Goal: Task Accomplishment & Management: Use online tool/utility

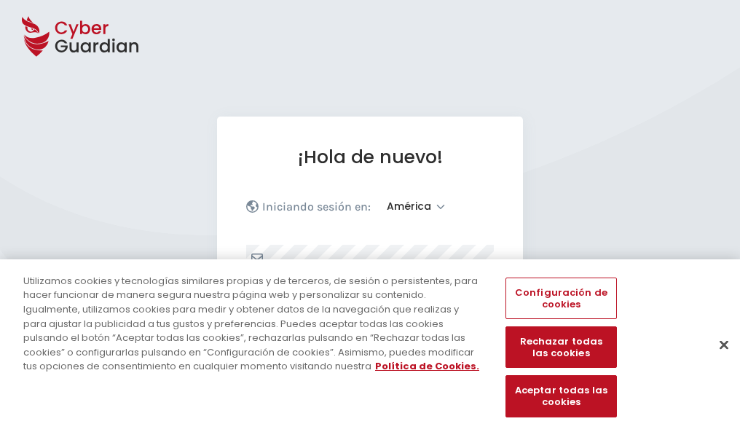
select select "América"
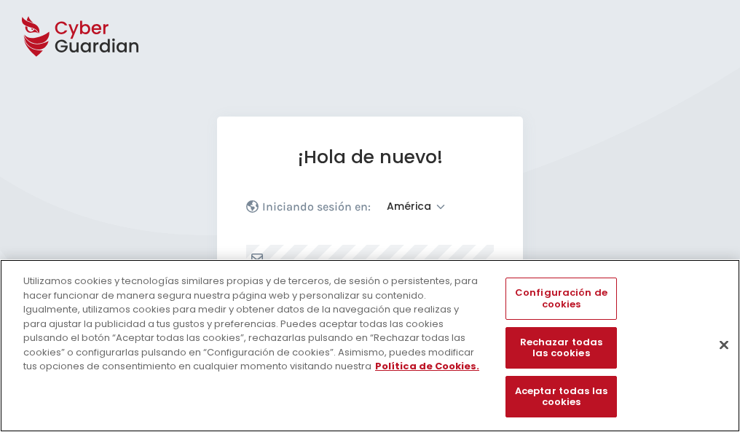
scroll to position [190, 0]
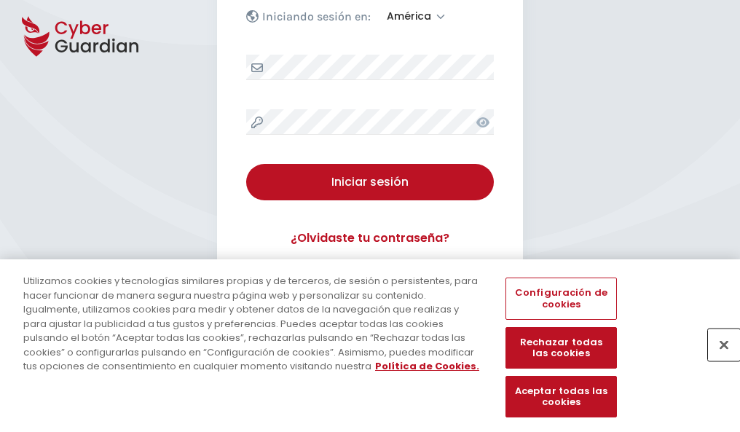
click at [717, 360] on button "Cerrar" at bounding box center [724, 345] width 32 height 32
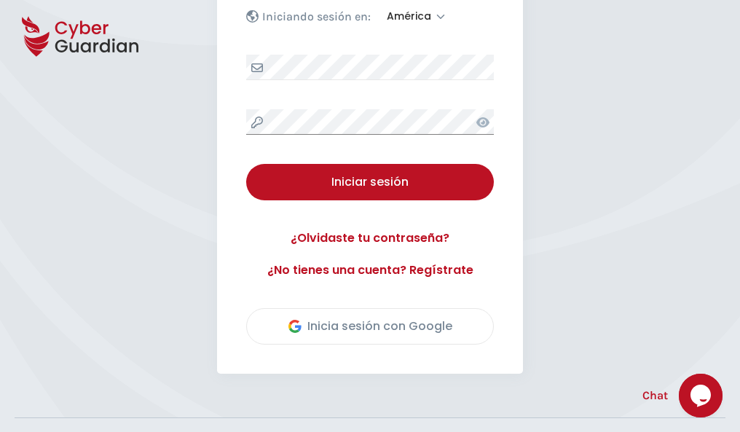
scroll to position [331, 0]
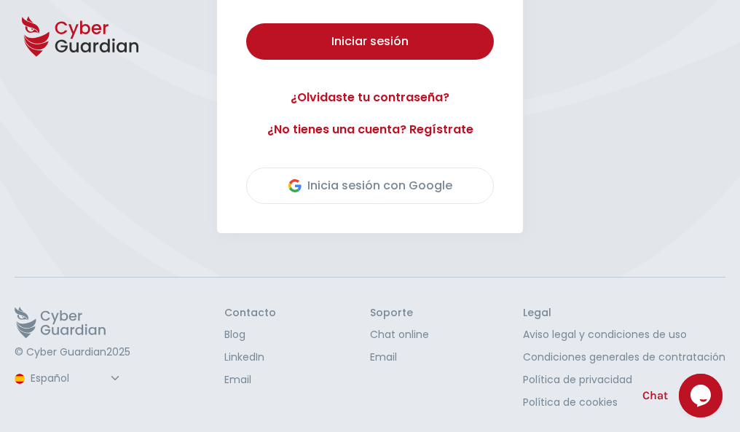
click at [246, 23] on button "Iniciar sesión" at bounding box center [370, 41] width 248 height 36
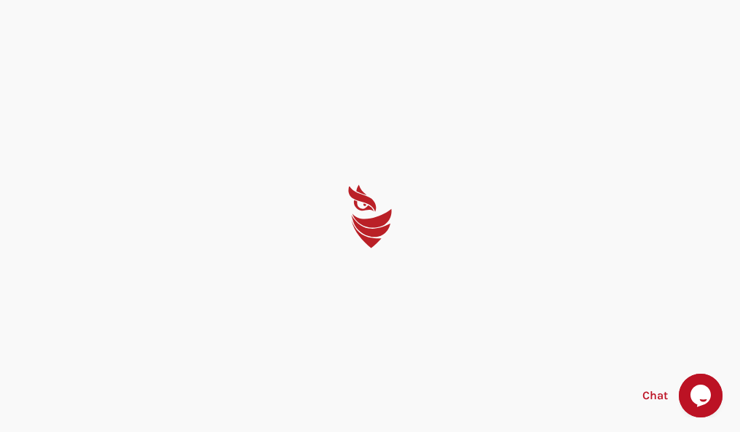
scroll to position [0, 0]
select select "English"
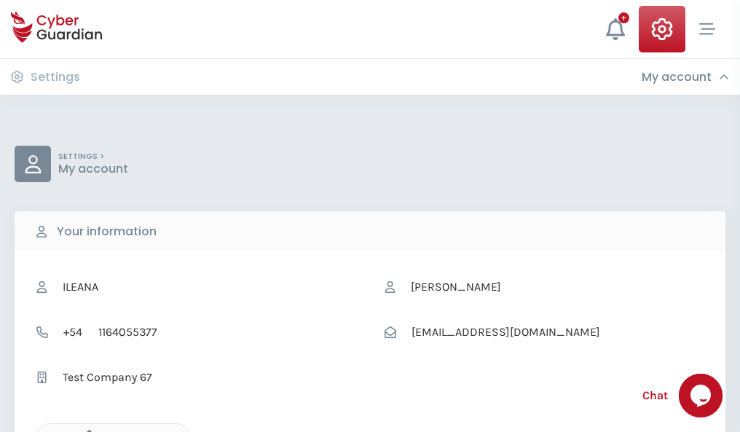
click at [85, 431] on icon "button" at bounding box center [85, 436] width 12 height 12
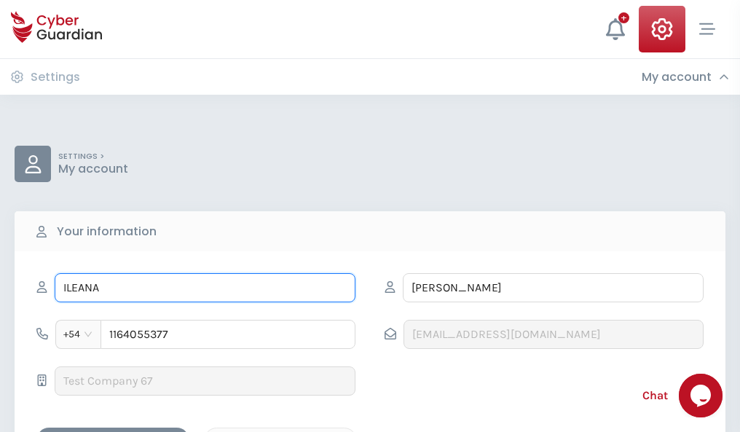
click at [205, 288] on input "ILEANA" at bounding box center [205, 287] width 301 height 29
type input "I"
type input "Paco"
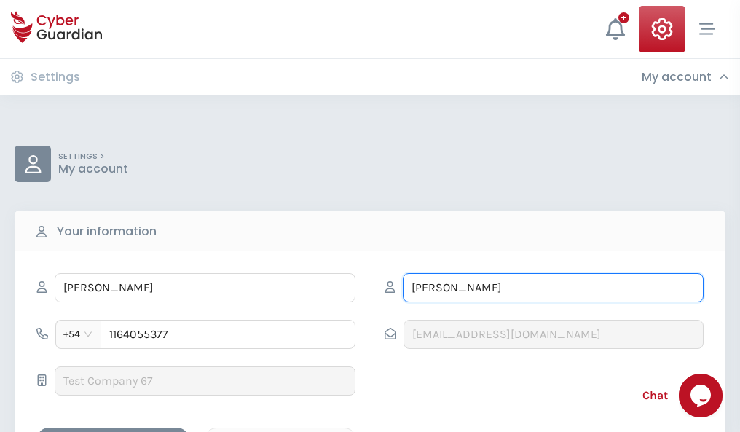
click at [553, 288] on input "CORREA" at bounding box center [553, 287] width 301 height 29
type input "C"
type input "Uría"
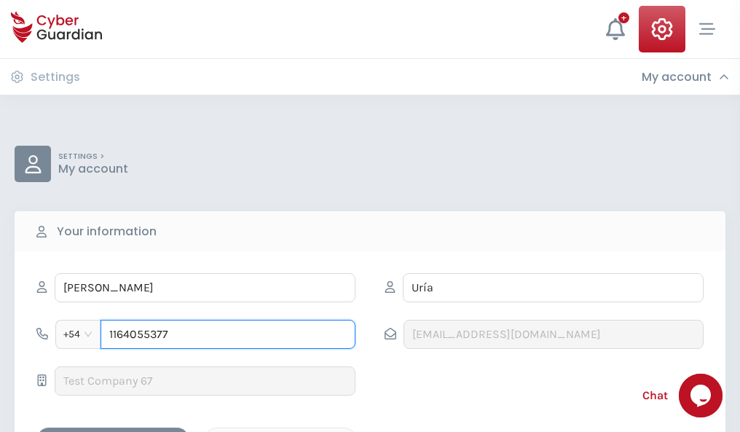
click at [228, 334] on input "1164055377" at bounding box center [228, 334] width 255 height 29
type input "1"
type input "4920627937"
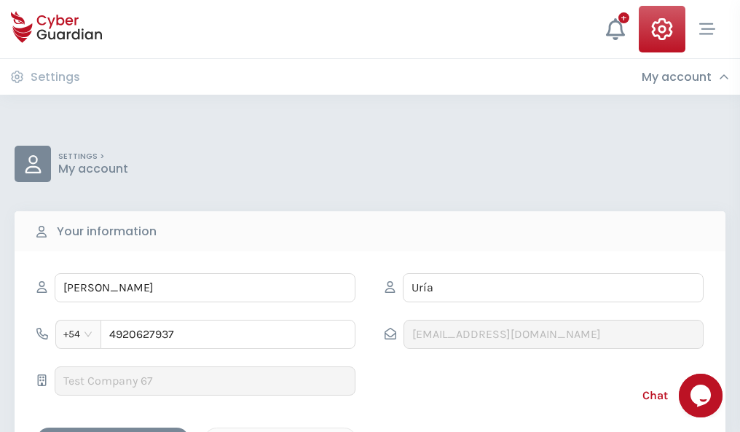
click at [281, 431] on div "Cancel" at bounding box center [281, 440] width 130 height 18
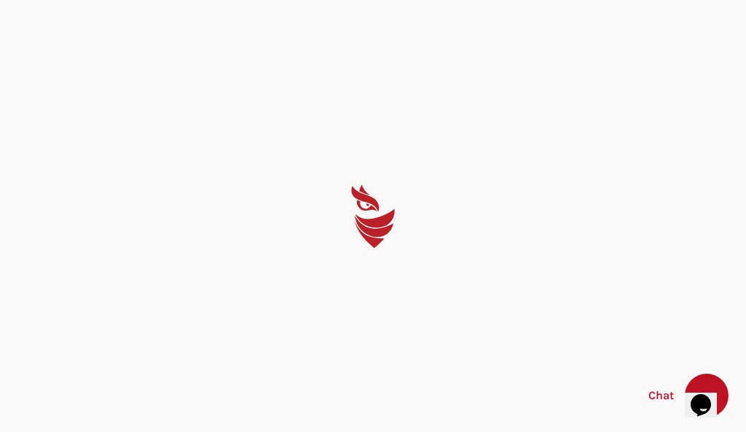
select select "English"
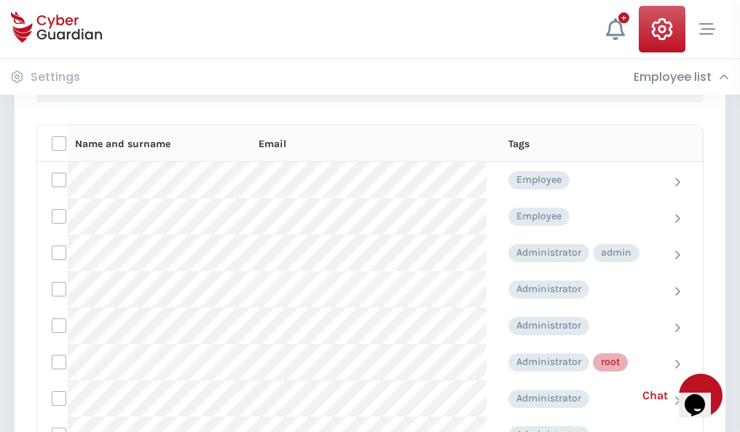
scroll to position [733, 0]
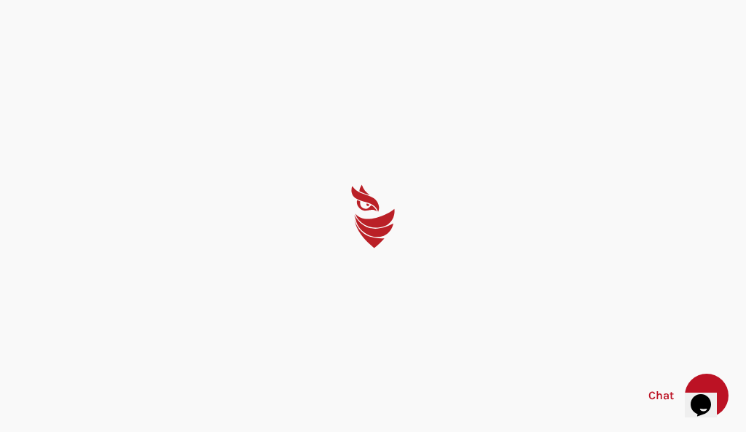
select select "English"
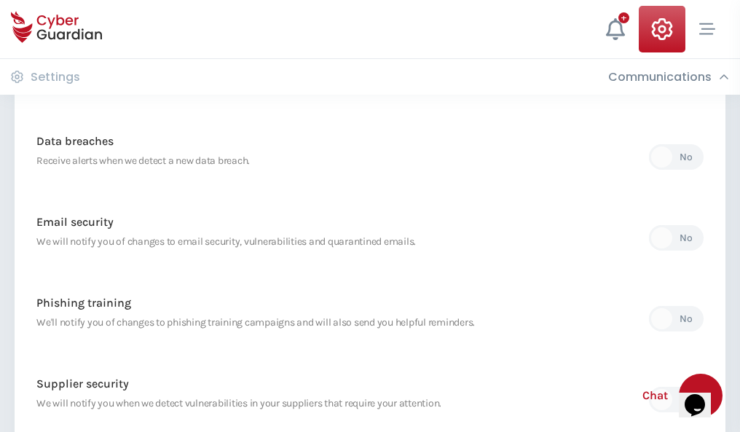
scroll to position [767, 0]
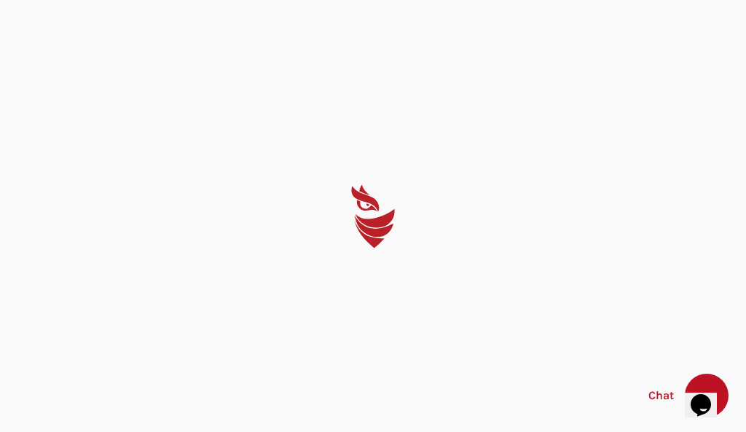
select select "English"
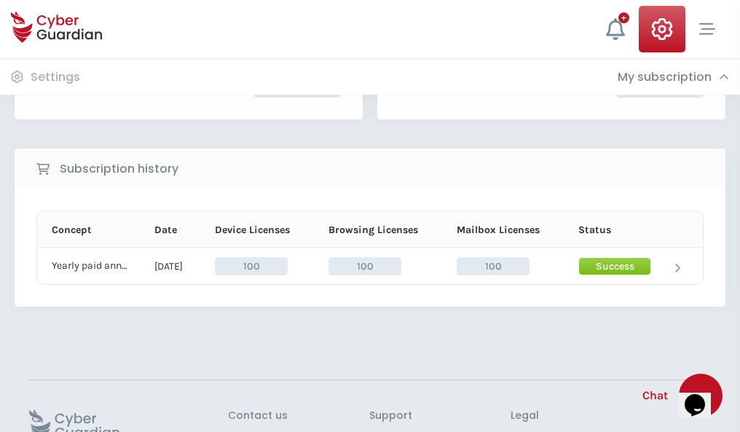
scroll to position [369, 0]
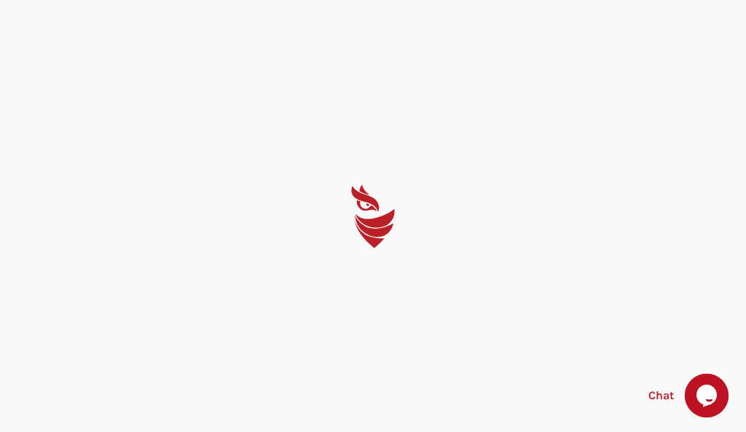
select select "English"
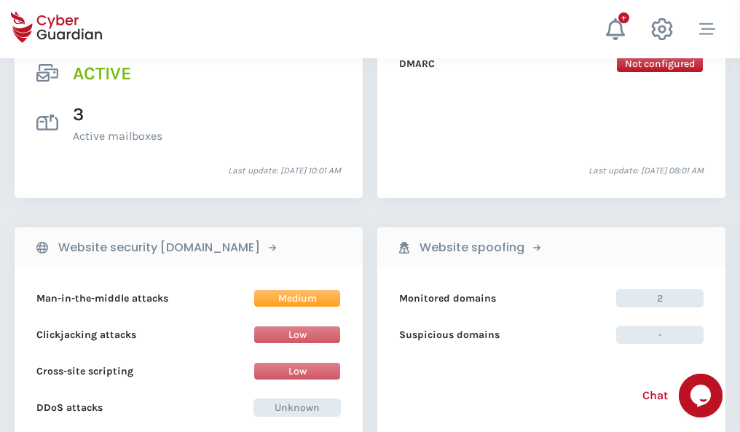
scroll to position [1481, 0]
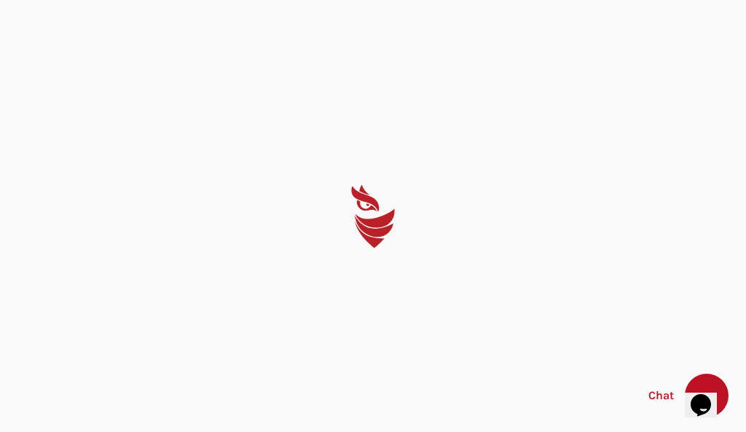
select select "English"
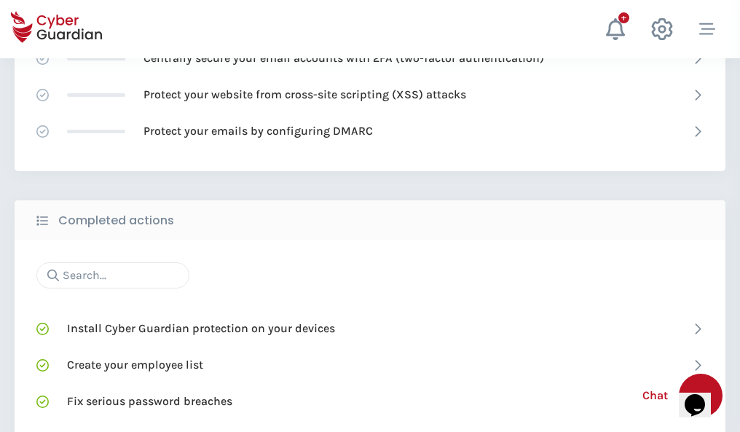
scroll to position [971, 0]
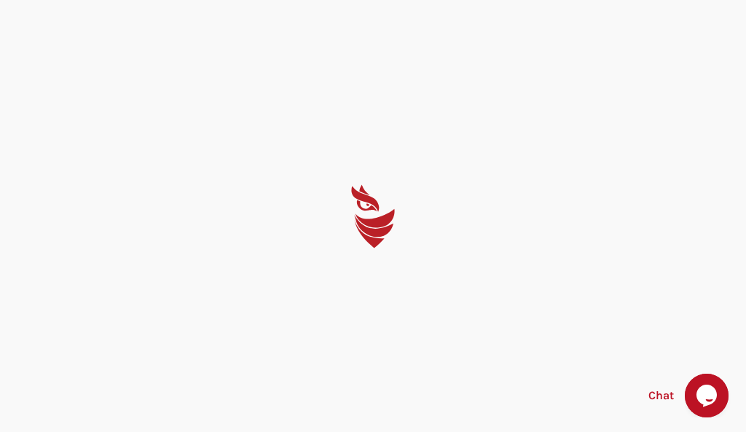
select select "English"
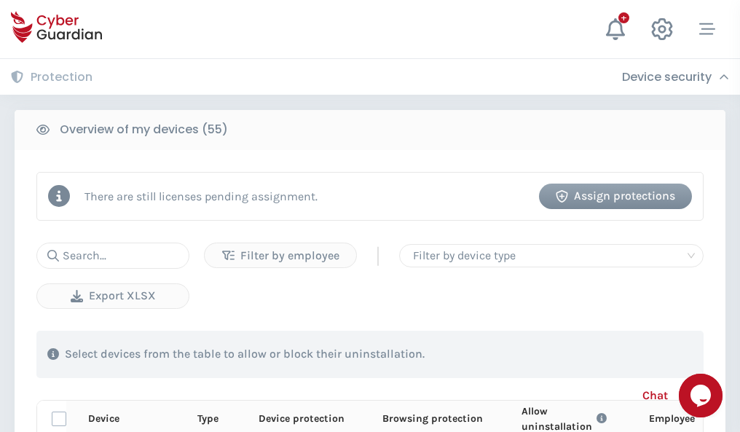
scroll to position [1270, 0]
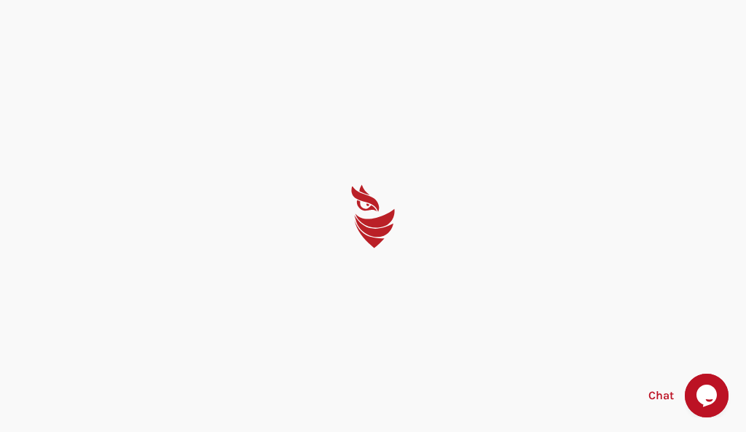
select select "English"
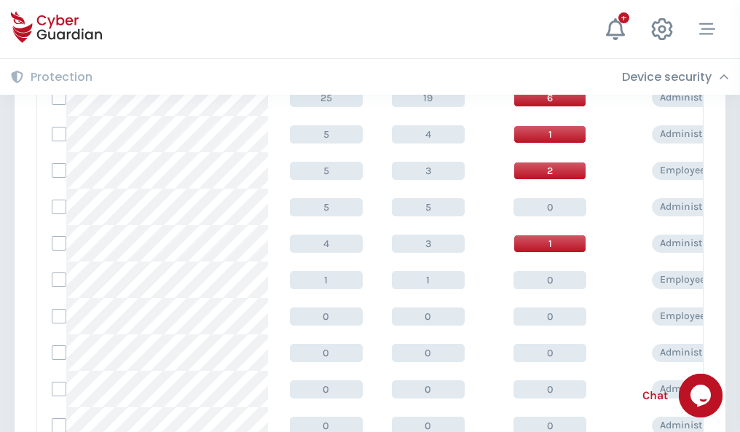
scroll to position [734, 0]
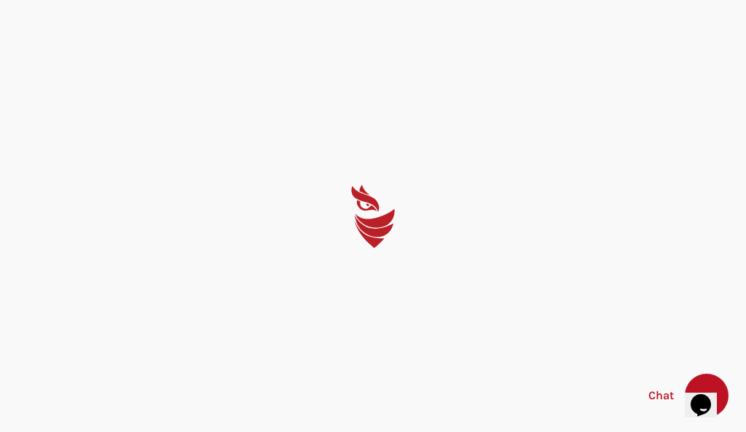
select select "English"
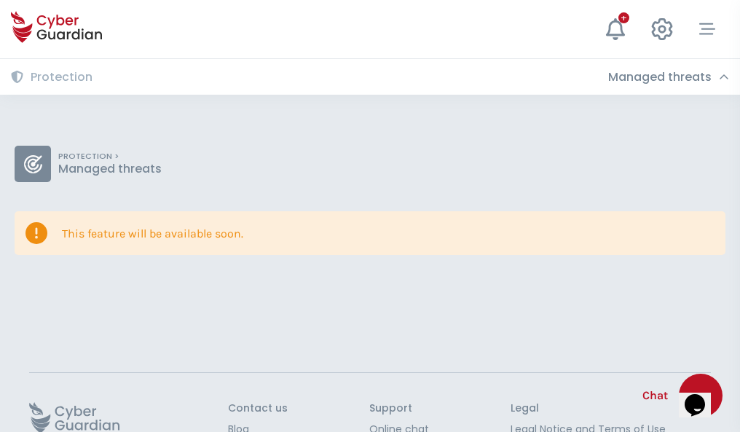
scroll to position [95, 0]
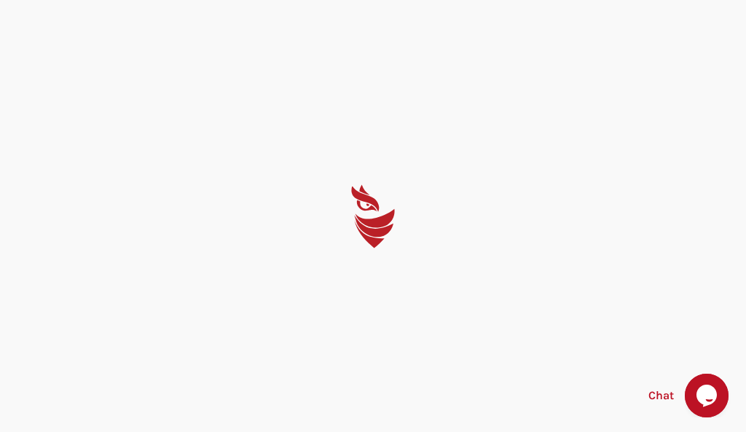
select select "English"
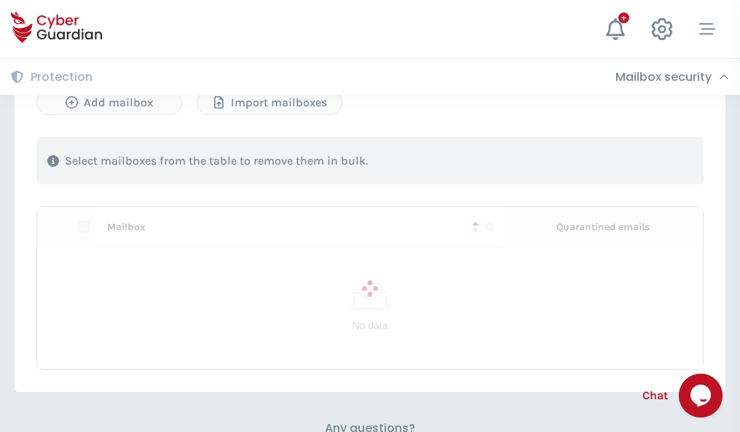
scroll to position [624, 0]
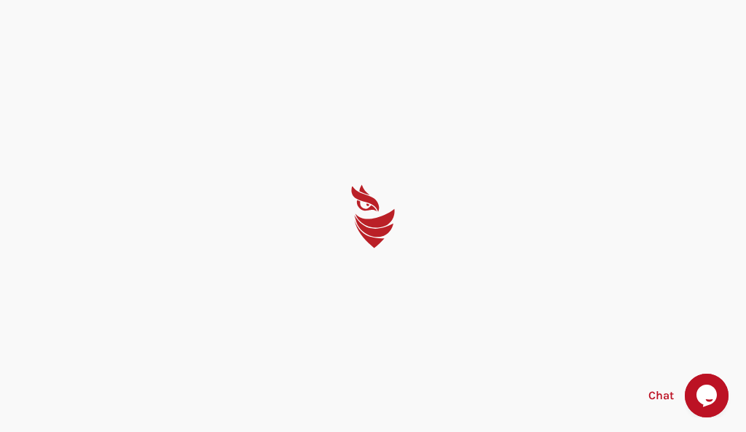
select select "English"
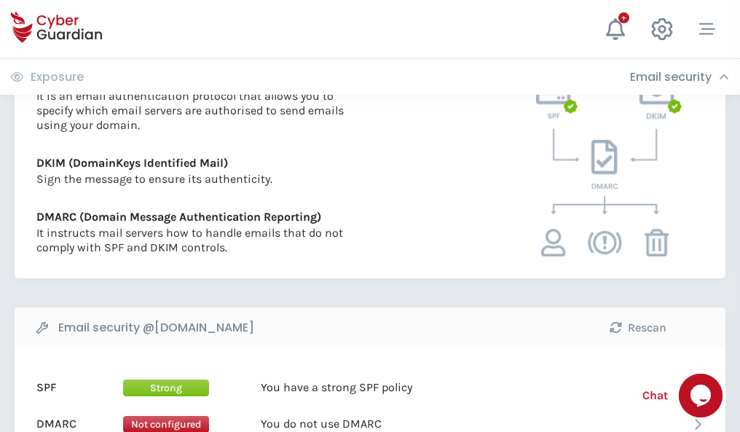
scroll to position [786, 0]
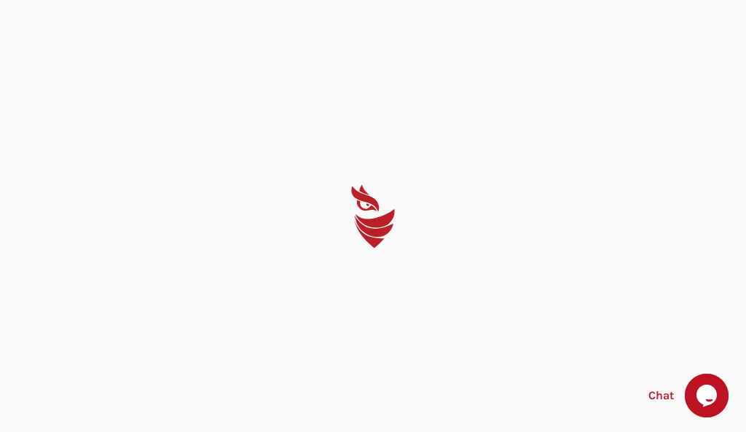
select select "English"
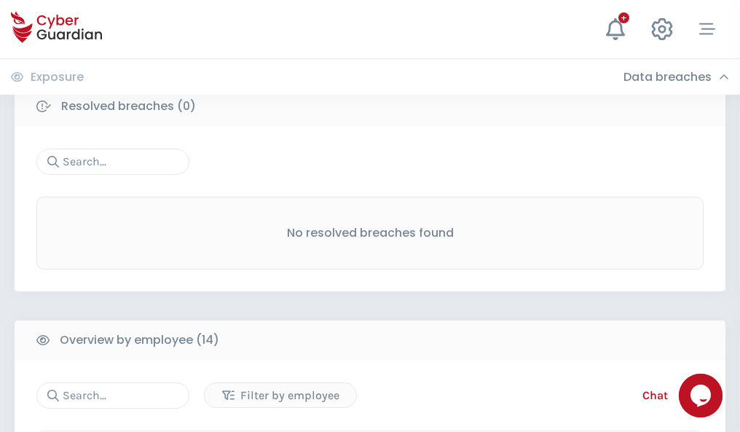
scroll to position [1316, 0]
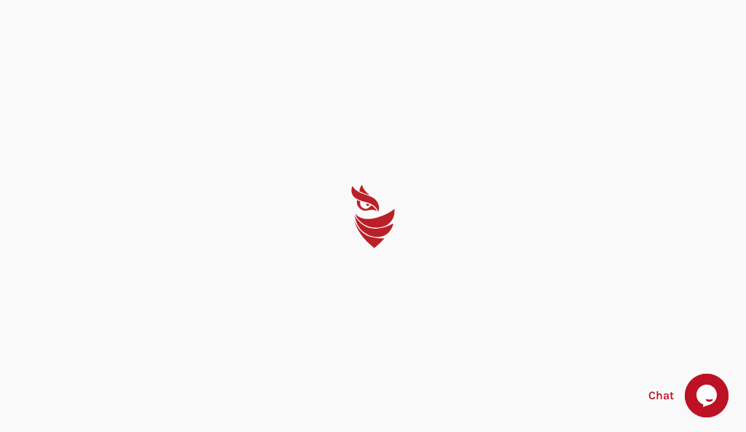
select select "English"
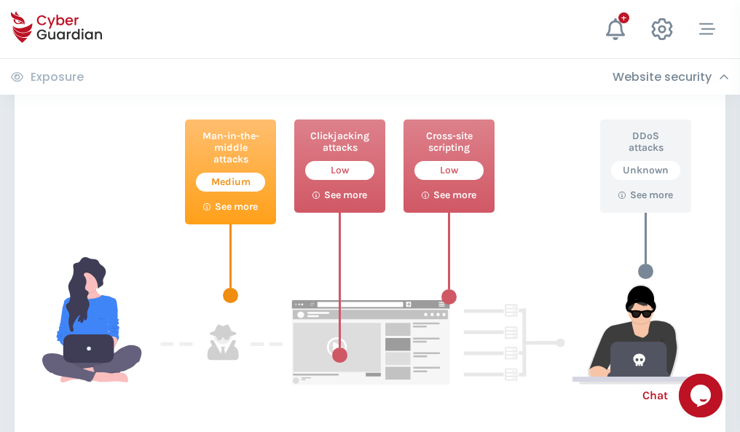
scroll to position [793, 0]
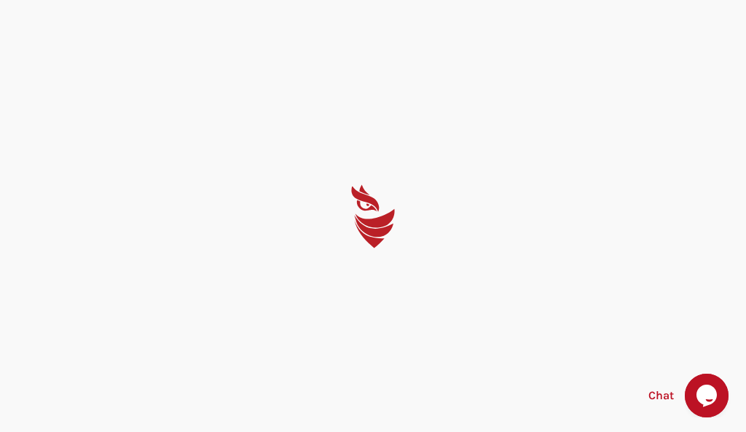
select select "English"
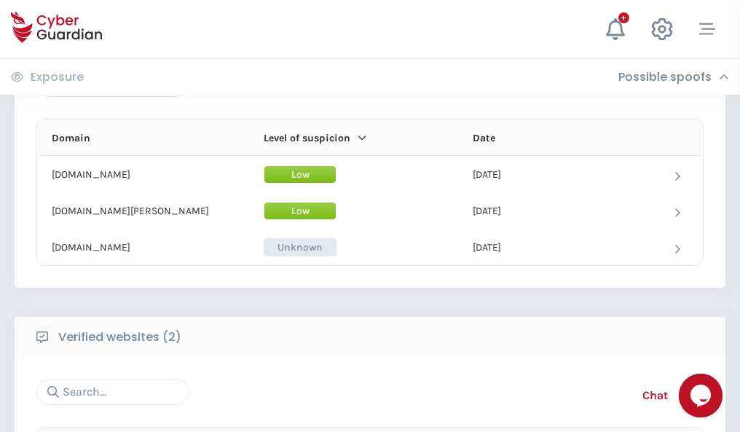
scroll to position [874, 0]
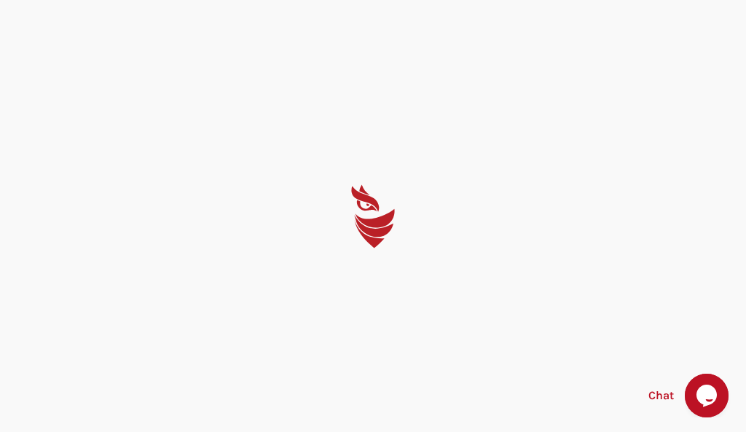
select select "English"
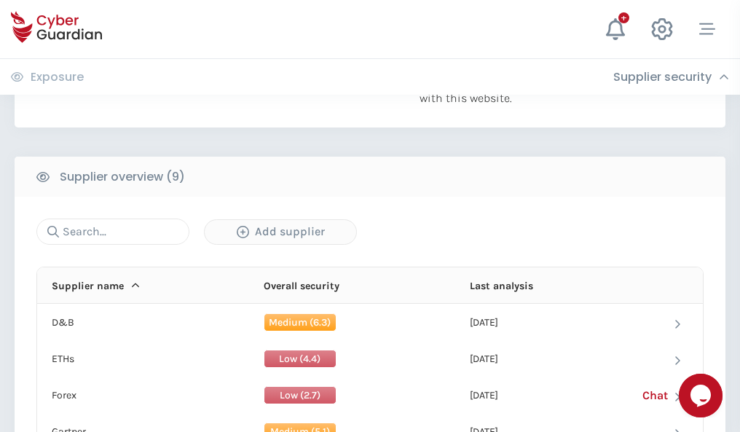
scroll to position [1016, 0]
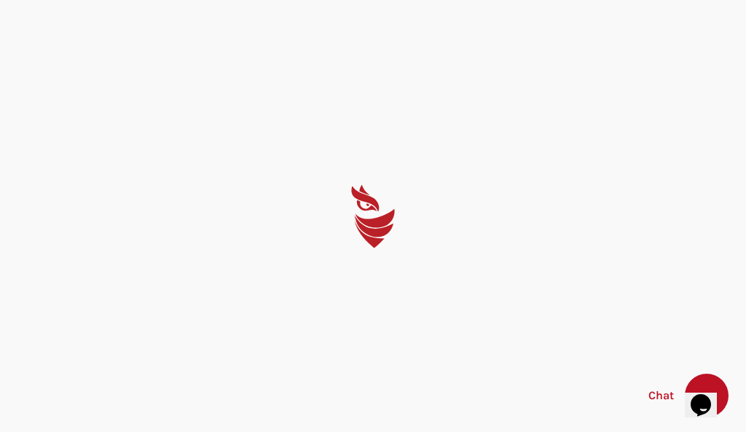
select select "English"
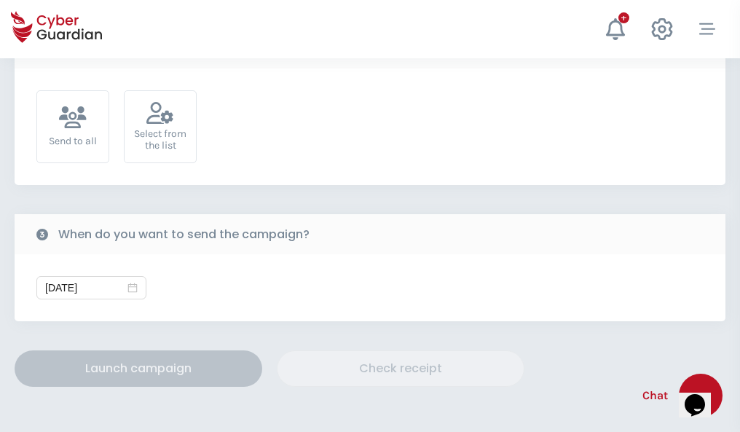
scroll to position [533, 0]
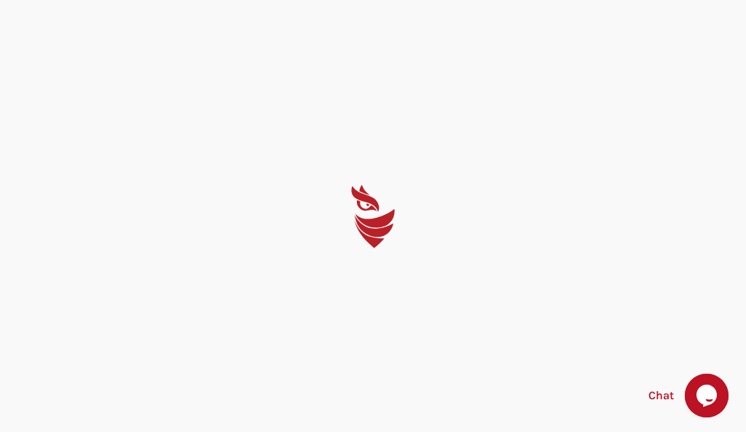
select select "English"
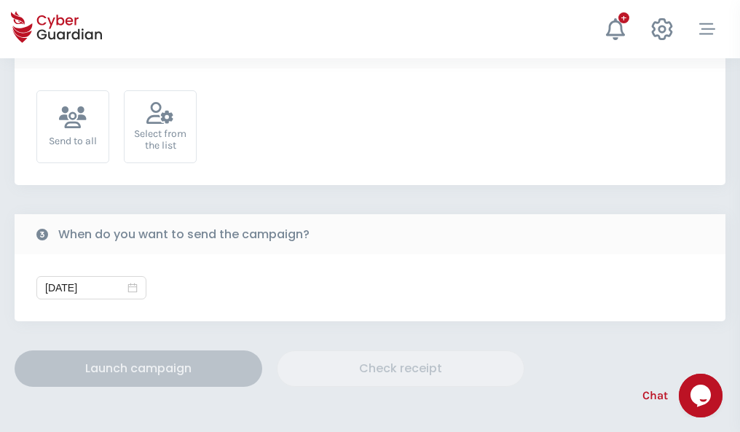
scroll to position [533, 0]
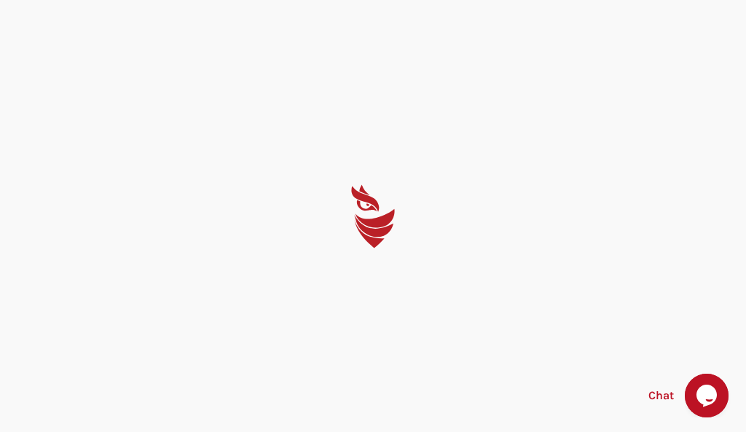
select select "English"
